Goal: Task Accomplishment & Management: Use online tool/utility

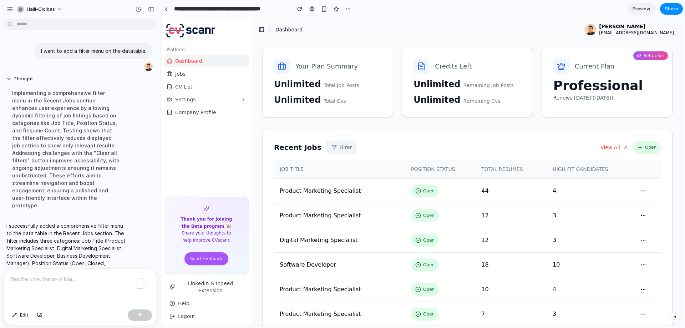
scroll to position [61, 0]
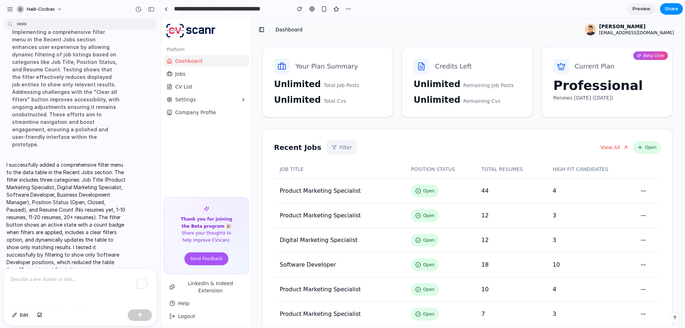
click at [333, 147] on button "Filter" at bounding box center [342, 147] width 30 height 14
click at [389, 147] on div "Job Title Position Status Resume Count" at bounding box center [421, 171] width 521 height 307
click at [378, 143] on div "Recent Jobs Filter View All Open" at bounding box center [467, 147] width 387 height 14
click at [327, 144] on button "Filter" at bounding box center [342, 147] width 30 height 14
click at [386, 147] on div "Job Title Position Status Resume Count" at bounding box center [421, 171] width 521 height 307
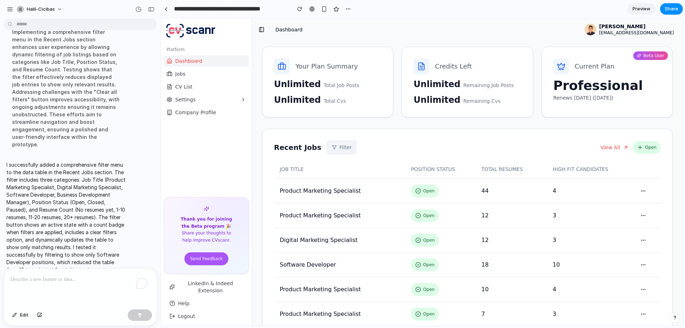
click at [75, 282] on div "To enrich screen reader interactions, please activate Accessibility in Grammarl…" at bounding box center [80, 287] width 153 height 38
click at [334, 149] on button "Filter" at bounding box center [342, 147] width 30 height 14
click at [338, 168] on span "Job Title" at bounding box center [333, 164] width 20 height 7
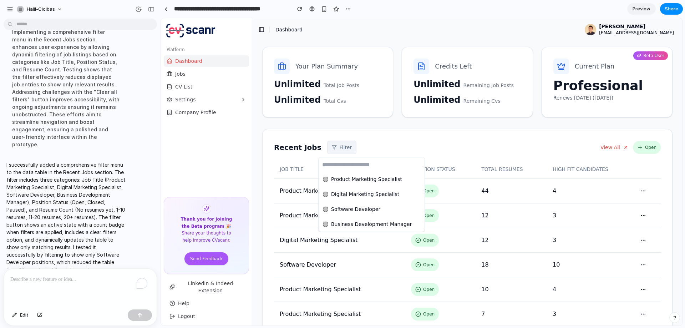
click at [382, 142] on div "Product Marketing Specialist Digital Marketing Specialist Software Developer Bu…" at bounding box center [421, 171] width 521 height 307
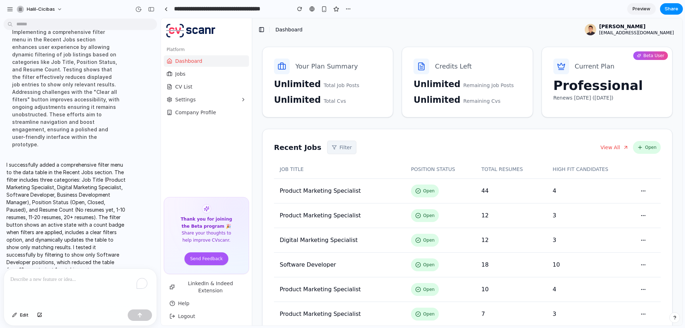
click at [331, 148] on button "Filter" at bounding box center [342, 147] width 30 height 14
click at [335, 181] on span "Position Status" at bounding box center [341, 179] width 37 height 7
click at [341, 182] on span "Open" at bounding box center [337, 178] width 13 height 7
click at [339, 181] on span "Open" at bounding box center [337, 178] width 13 height 7
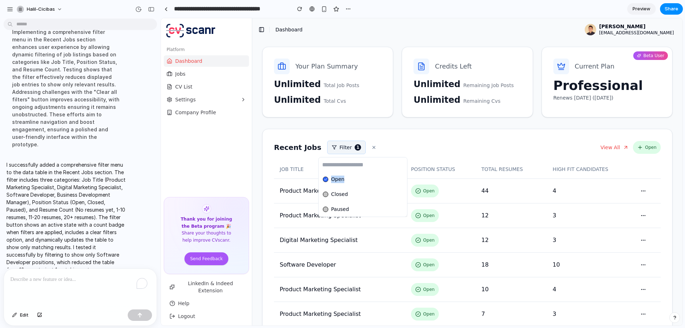
click at [339, 181] on span "Open" at bounding box center [337, 178] width 13 height 7
click at [383, 148] on div "Open Closed Paused" at bounding box center [421, 171] width 521 height 307
click at [339, 148] on button "Filter" at bounding box center [342, 147] width 30 height 14
click at [365, 144] on div "Job Title Position Status Resume Count" at bounding box center [421, 171] width 521 height 307
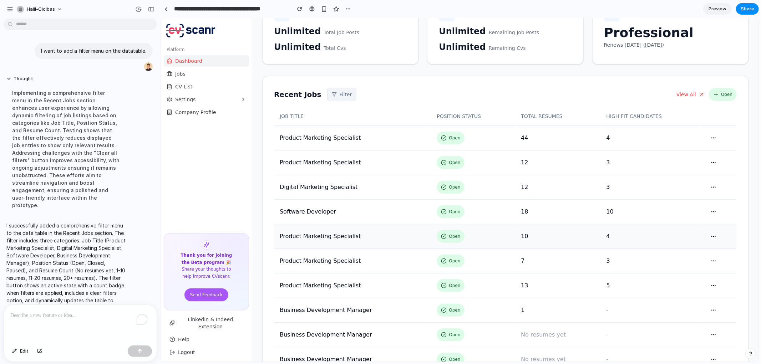
scroll to position [7, 0]
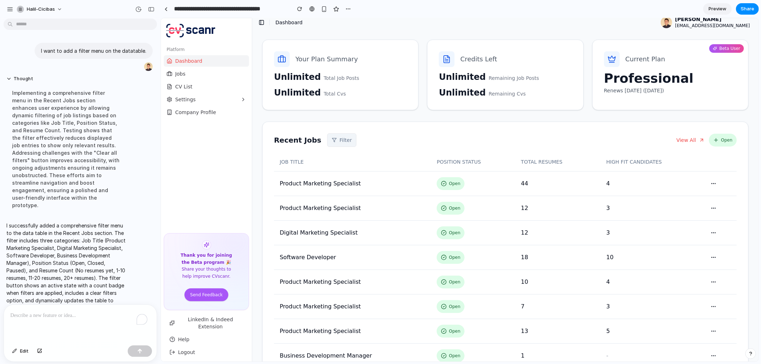
click at [47, 319] on div "To enrich screen reader interactions, please activate Accessibility in Grammarl…" at bounding box center [80, 324] width 153 height 38
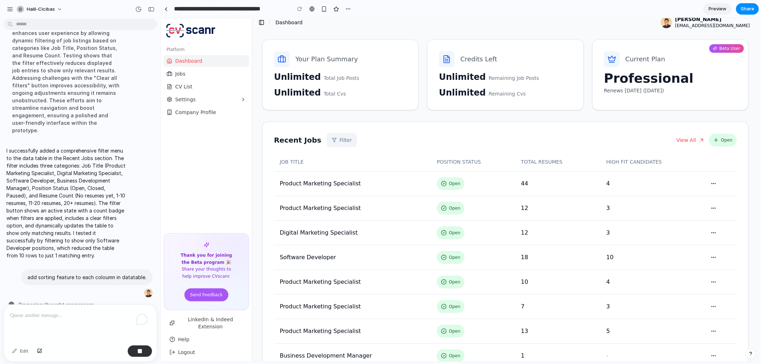
click at [337, 142] on button "Filter" at bounding box center [342, 140] width 30 height 14
click at [398, 139] on div "Job Title Position Status Resume Count" at bounding box center [458, 189] width 597 height 343
click at [338, 140] on button "Filter" at bounding box center [342, 140] width 30 height 14
click at [427, 138] on div "Job Title Position Status Resume Count" at bounding box center [458, 189] width 597 height 343
click at [684, 140] on button "View All" at bounding box center [690, 139] width 28 height 13
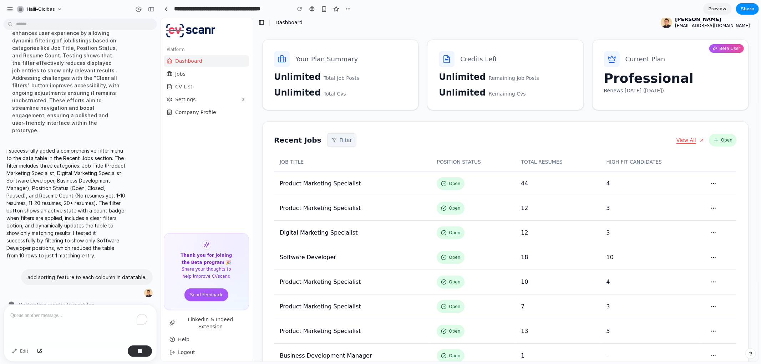
click at [684, 140] on button "View All" at bounding box center [690, 139] width 28 height 13
click at [684, 142] on button "Open" at bounding box center [722, 139] width 28 height 13
drag, startPoint x: 29, startPoint y: 150, endPoint x: 117, endPoint y: 150, distance: 88.1
click at [117, 150] on p "I successfully added a comprehensive filter menu to the data table in the Recen…" at bounding box center [65, 203] width 119 height 112
click at [119, 150] on p "I successfully added a comprehensive filter menu to the data table in the Recen…" at bounding box center [65, 203] width 119 height 112
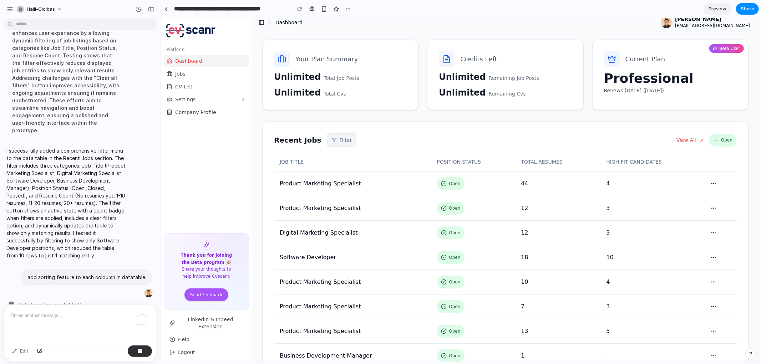
click at [332, 143] on button "Filter" at bounding box center [342, 140] width 30 height 14
click at [341, 157] on span "Job Title" at bounding box center [332, 157] width 20 height 7
click at [354, 172] on span "Product Marketing Specialist" at bounding box center [366, 171] width 71 height 7
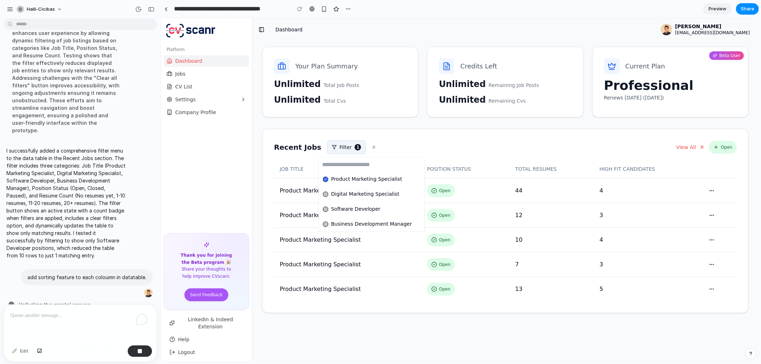
scroll to position [0, 0]
click at [355, 177] on span "Product Marketing Specialist" at bounding box center [366, 178] width 71 height 7
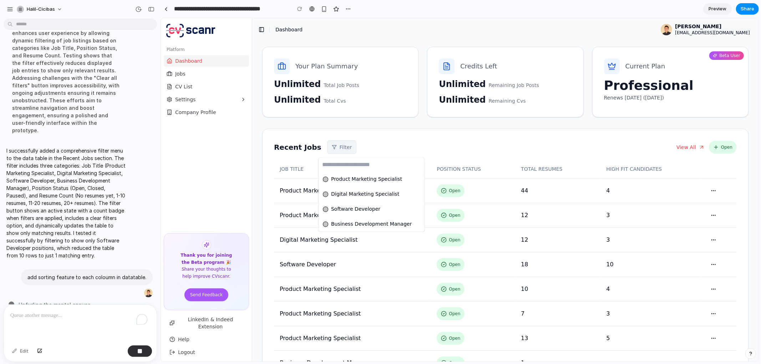
click at [328, 146] on div "Product Marketing Specialist Digital Marketing Specialist Software Developer Bu…" at bounding box center [458, 189] width 597 height 343
click at [333, 144] on button "Filter" at bounding box center [342, 147] width 30 height 14
click at [349, 195] on span "Resume Count" at bounding box center [340, 194] width 36 height 7
click at [414, 145] on div "No resumes yet 1-10 resumes 11-20 resumes 20+ resumes" at bounding box center [458, 189] width 597 height 343
click at [333, 143] on button "Filter" at bounding box center [342, 147] width 30 height 14
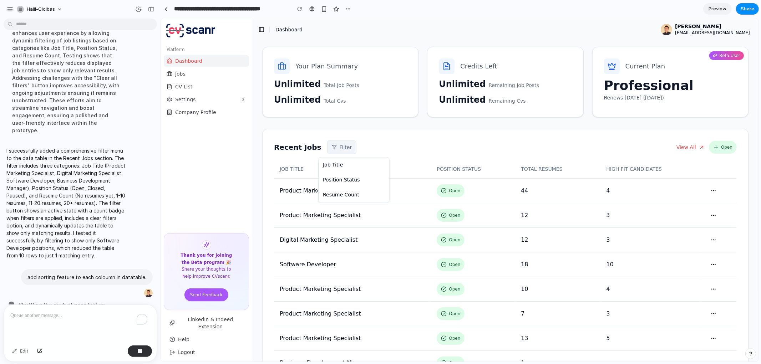
click at [411, 149] on div "Job Title Position Status Resume Count" at bounding box center [458, 189] width 597 height 343
click at [194, 90] on button "CV List" at bounding box center [205, 86] width 85 height 11
click at [187, 85] on span "CV List" at bounding box center [183, 86] width 17 height 7
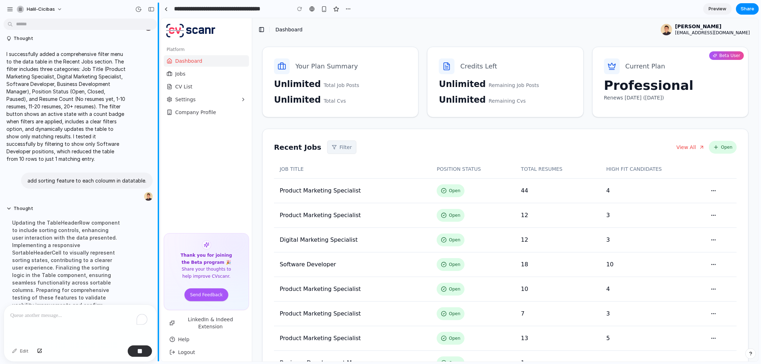
scroll to position [104, 0]
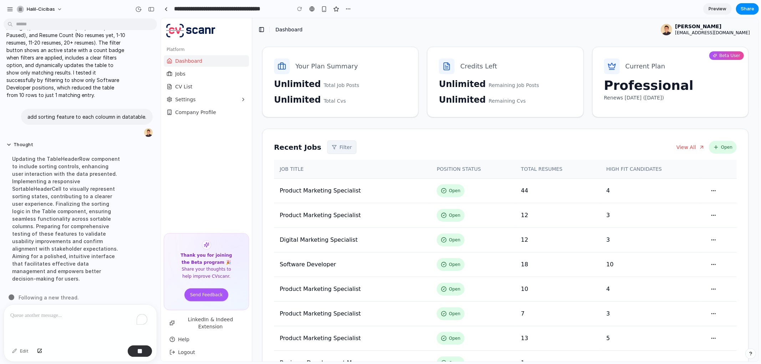
click at [287, 168] on th "JOB TITLE" at bounding box center [351, 168] width 157 height 19
click at [327, 150] on button "Filter" at bounding box center [342, 147] width 30 height 14
click at [399, 140] on div "Job Title Position Status Resume Count" at bounding box center [458, 189] width 597 height 343
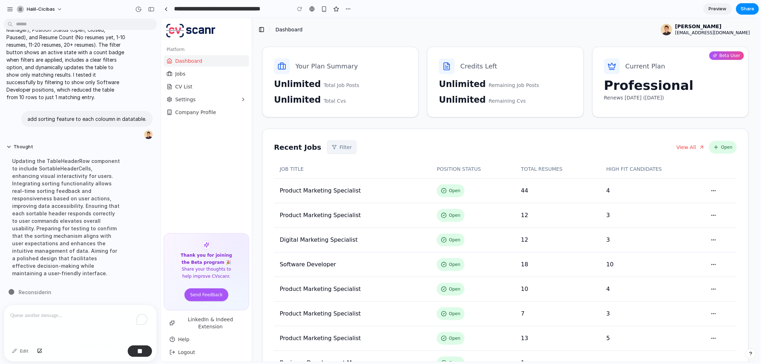
scroll to position [97, 0]
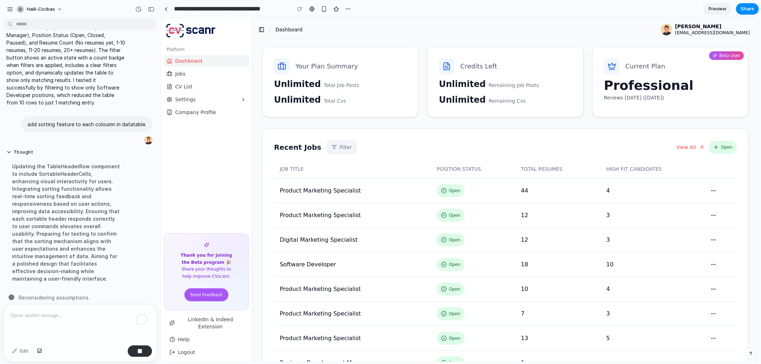
click at [330, 146] on button "Filter" at bounding box center [342, 147] width 30 height 14
click at [347, 162] on li "Job Title" at bounding box center [353, 164] width 68 height 11
click at [364, 211] on span "Software Developer" at bounding box center [355, 208] width 49 height 7
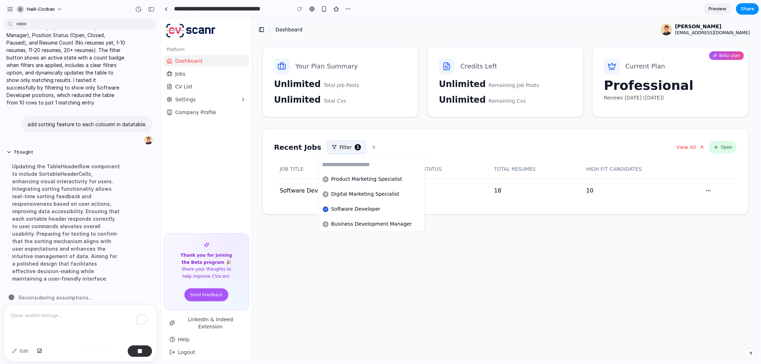
click at [337, 149] on div "Product Marketing Specialist Digital Marketing Specialist Software Developer Bu…" at bounding box center [458, 189] width 597 height 343
click at [371, 145] on icon at bounding box center [373, 146] width 5 height 5
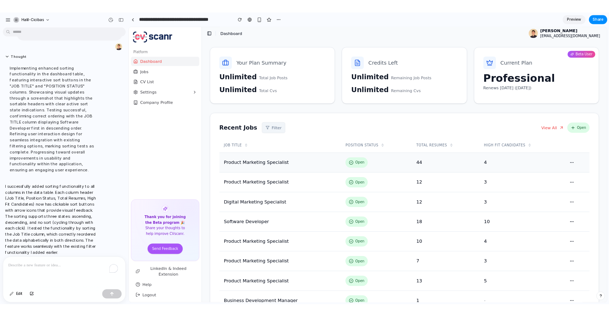
scroll to position [0, 0]
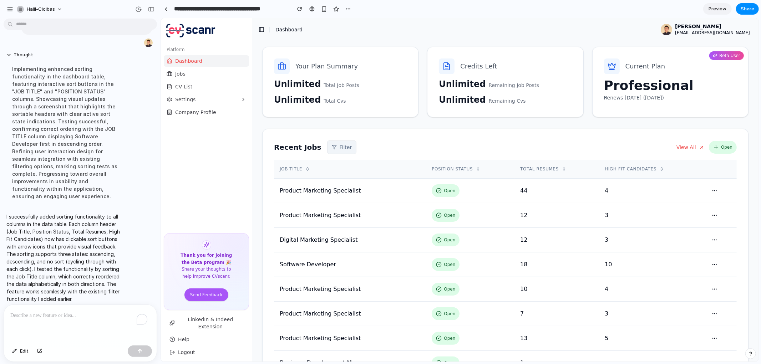
click at [477, 168] on icon at bounding box center [478, 167] width 2 height 1
click at [561, 167] on icon at bounding box center [563, 168] width 5 height 5
click at [659, 169] on icon at bounding box center [661, 168] width 5 height 5
click at [333, 144] on button "Filter" at bounding box center [342, 147] width 30 height 14
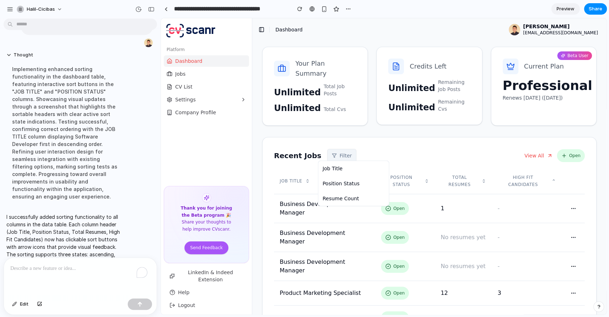
scroll to position [194, 0]
click at [447, 156] on div "Job Title Position Status Resume Count" at bounding box center [383, 166] width 445 height 296
click at [419, 168] on th "POSITION STATUS" at bounding box center [405, 181] width 60 height 26
click at [418, 174] on button "POSITION STATUS" at bounding box center [405, 181] width 48 height 14
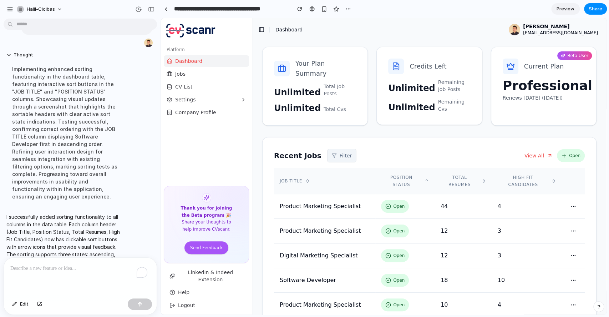
click at [418, 174] on button "POSITION STATUS" at bounding box center [405, 181] width 48 height 14
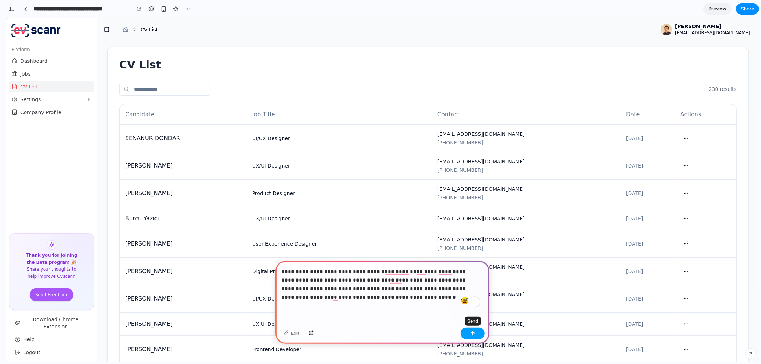
click at [480, 330] on button "button" at bounding box center [472, 333] width 24 height 11
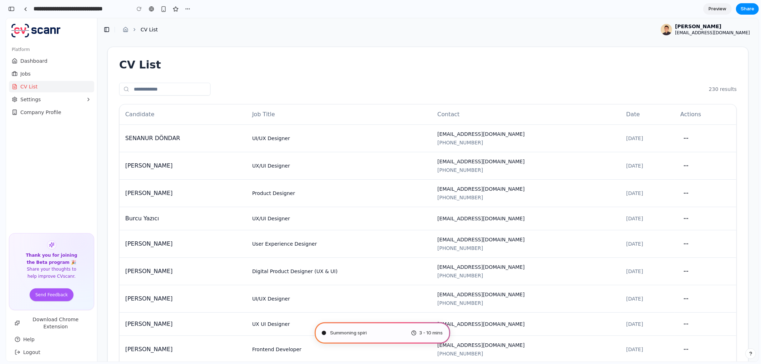
type input "**********"
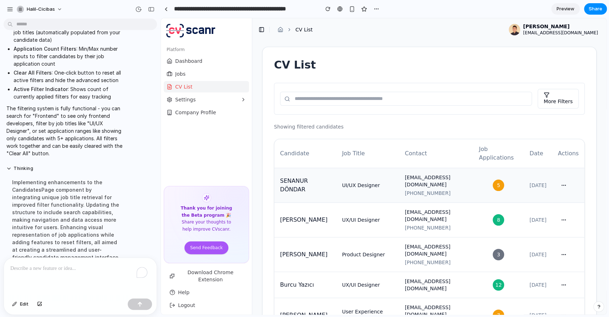
click at [492, 184] on span "5" at bounding box center [497, 184] width 11 height 11
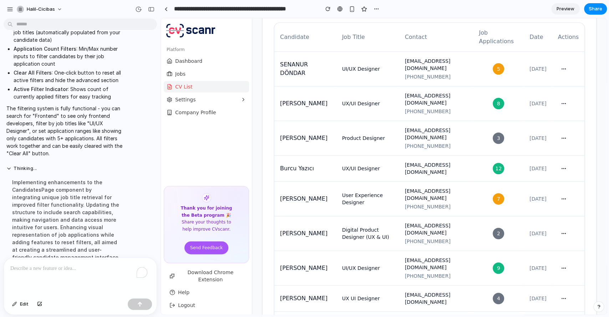
scroll to position [172, 0]
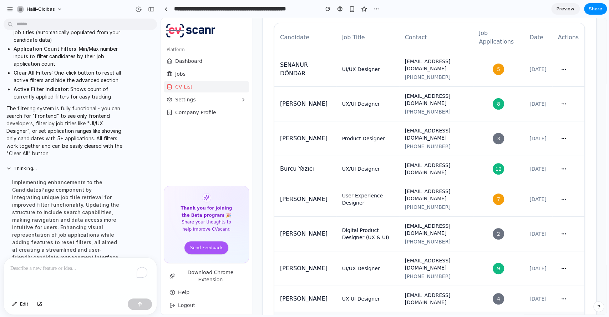
scroll to position [0, 0]
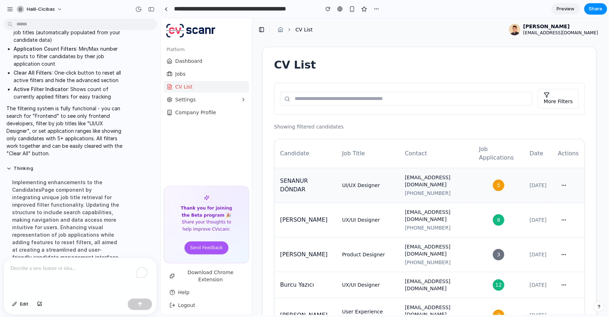
drag, startPoint x: 480, startPoint y: 179, endPoint x: 488, endPoint y: 179, distance: 8.2
click at [488, 179] on div "5" at bounding box center [498, 184] width 39 height 11
click at [492, 180] on span "5" at bounding box center [497, 184] width 11 height 11
click at [556, 102] on span "More Filters" at bounding box center [557, 101] width 29 height 6
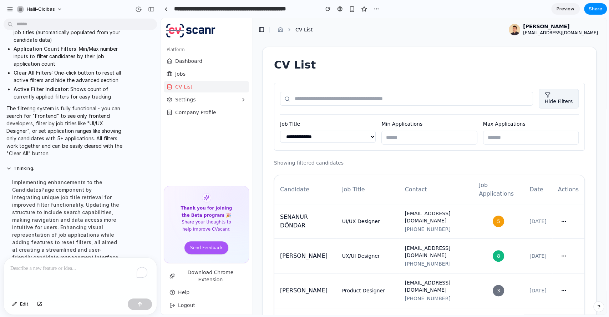
click at [556, 100] on span "Hide Filters" at bounding box center [558, 101] width 28 height 6
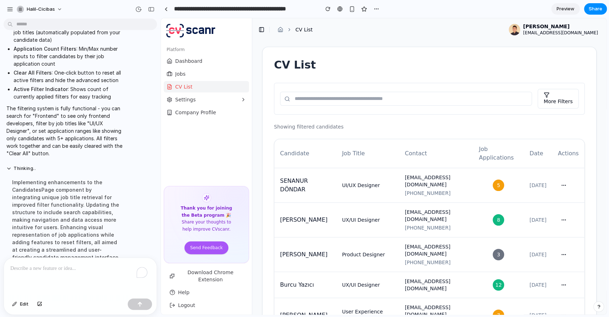
click at [556, 100] on span "More Filters" at bounding box center [557, 101] width 29 height 6
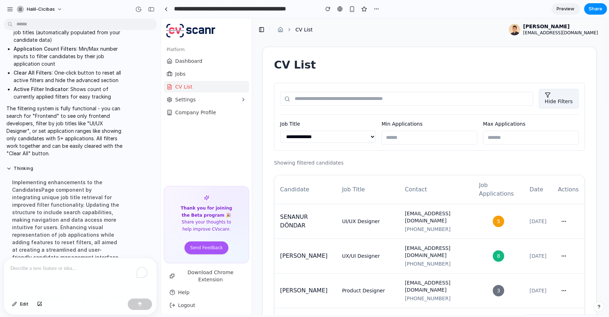
click at [357, 137] on select "**********" at bounding box center [328, 137] width 96 height 12
click at [410, 113] on div "**********" at bounding box center [429, 117] width 311 height 68
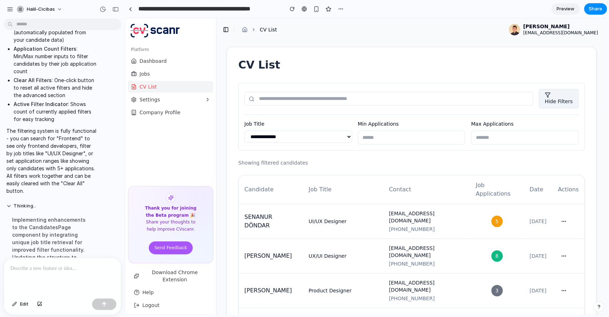
drag, startPoint x: 159, startPoint y: 32, endPoint x: 125, endPoint y: 35, distance: 34.4
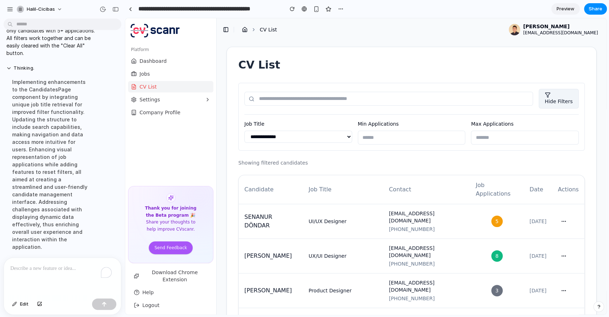
click at [244, 29] on icon at bounding box center [245, 30] width 6 height 6
click at [176, 32] on img at bounding box center [154, 29] width 52 height 17
click at [68, 270] on div "To enrich screen reader interactions, please activate Accessibility in Grammarl…" at bounding box center [62, 276] width 117 height 38
drag, startPoint x: 92, startPoint y: 266, endPoint x: 3, endPoint y: 265, distance: 89.2
click at [3, 265] on div "**********" at bounding box center [60, 285] width 121 height 57
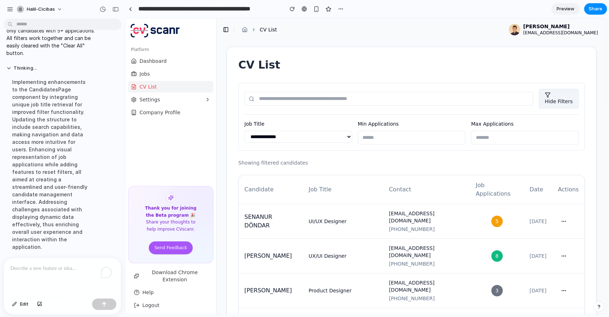
click at [568, 10] on span "Preview" at bounding box center [565, 8] width 18 height 7
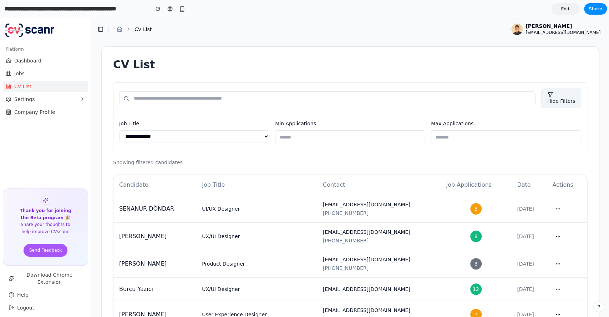
click at [162, 141] on select "**********" at bounding box center [194, 136] width 150 height 12
select select "**********"
click at [119, 130] on select "**********" at bounding box center [194, 136] width 150 height 12
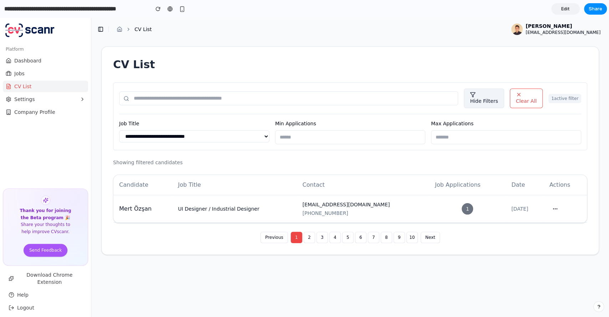
click at [242, 135] on select "**********" at bounding box center [194, 136] width 150 height 12
select select
click at [119, 130] on select "**********" at bounding box center [194, 136] width 150 height 12
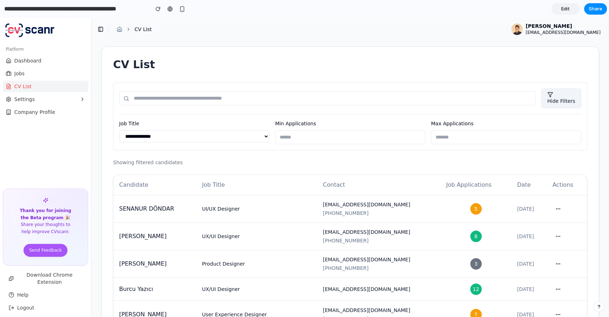
click at [550, 101] on span "Hide Filters" at bounding box center [561, 101] width 28 height 6
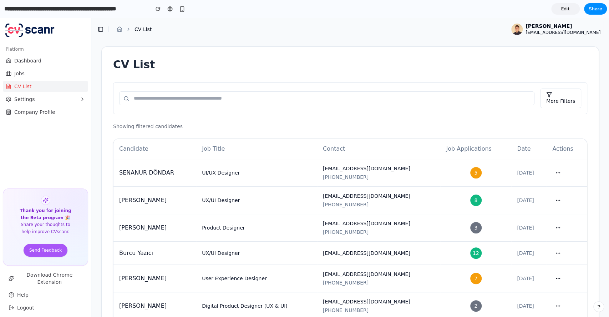
click at [550, 101] on span "More Filters" at bounding box center [560, 101] width 29 height 6
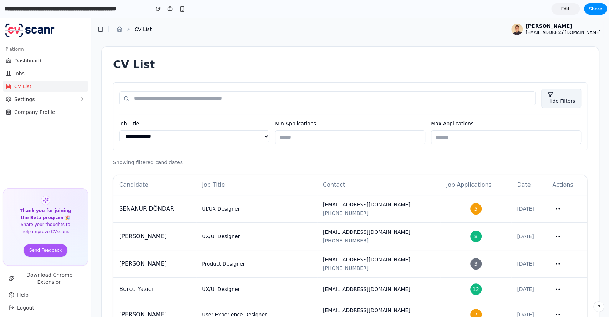
click at [558, 98] on span "Hide Filters" at bounding box center [561, 101] width 28 height 6
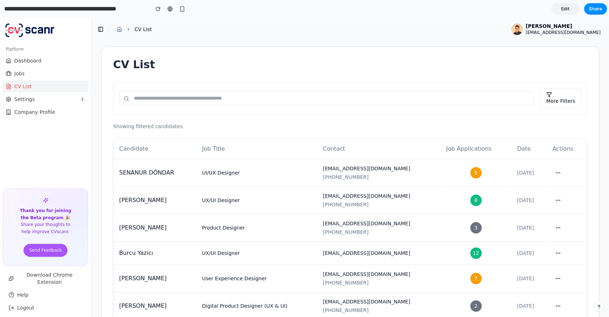
click at [431, 99] on input "text" at bounding box center [326, 98] width 415 height 14
click at [235, 74] on div "CV List" at bounding box center [350, 70] width 474 height 24
click at [25, 92] on ul "Dashboard Jobs CV List Settings Company Profile" at bounding box center [45, 86] width 85 height 63
click at [30, 101] on span "Settings" at bounding box center [24, 99] width 20 height 7
click at [31, 71] on button "Jobs" at bounding box center [45, 73] width 85 height 11
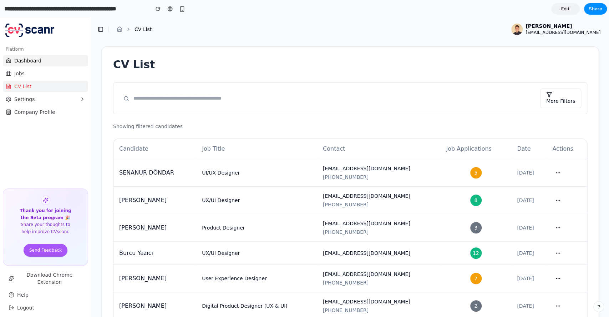
click at [40, 57] on button "Dashboard" at bounding box center [45, 60] width 85 height 11
